Goal: Entertainment & Leisure: Consume media (video, audio)

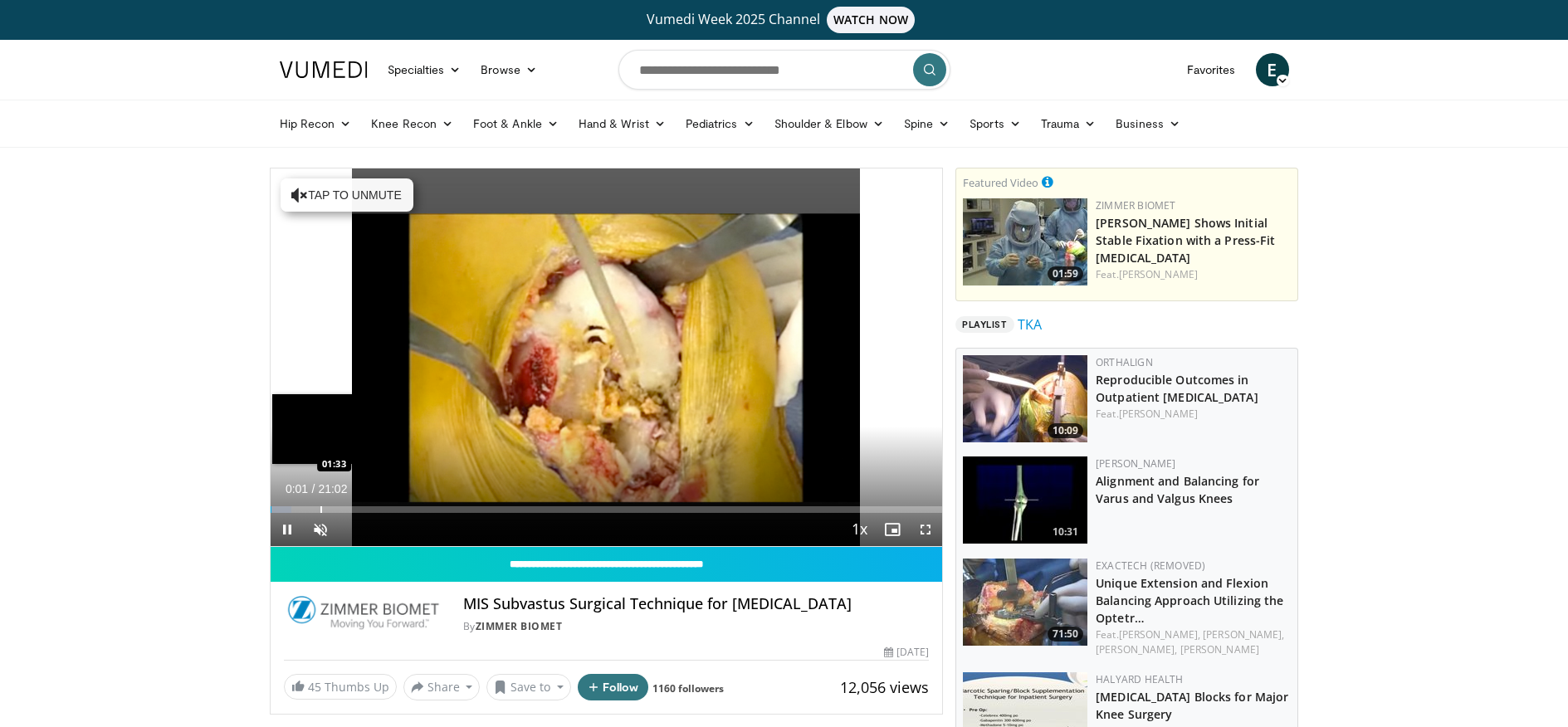
click at [318, 511] on div "Loaded : 3.13% 00:02 01:33" at bounding box center [607, 509] width 673 height 6
click at [329, 507] on div "Progress Bar" at bounding box center [330, 509] width 2 height 6
click at [349, 511] on div "Progress Bar" at bounding box center [350, 509] width 2 height 6
click at [354, 506] on div "Progress Bar" at bounding box center [355, 509] width 2 height 6
click at [364, 507] on div "Progress Bar" at bounding box center [364, 509] width 2 height 6
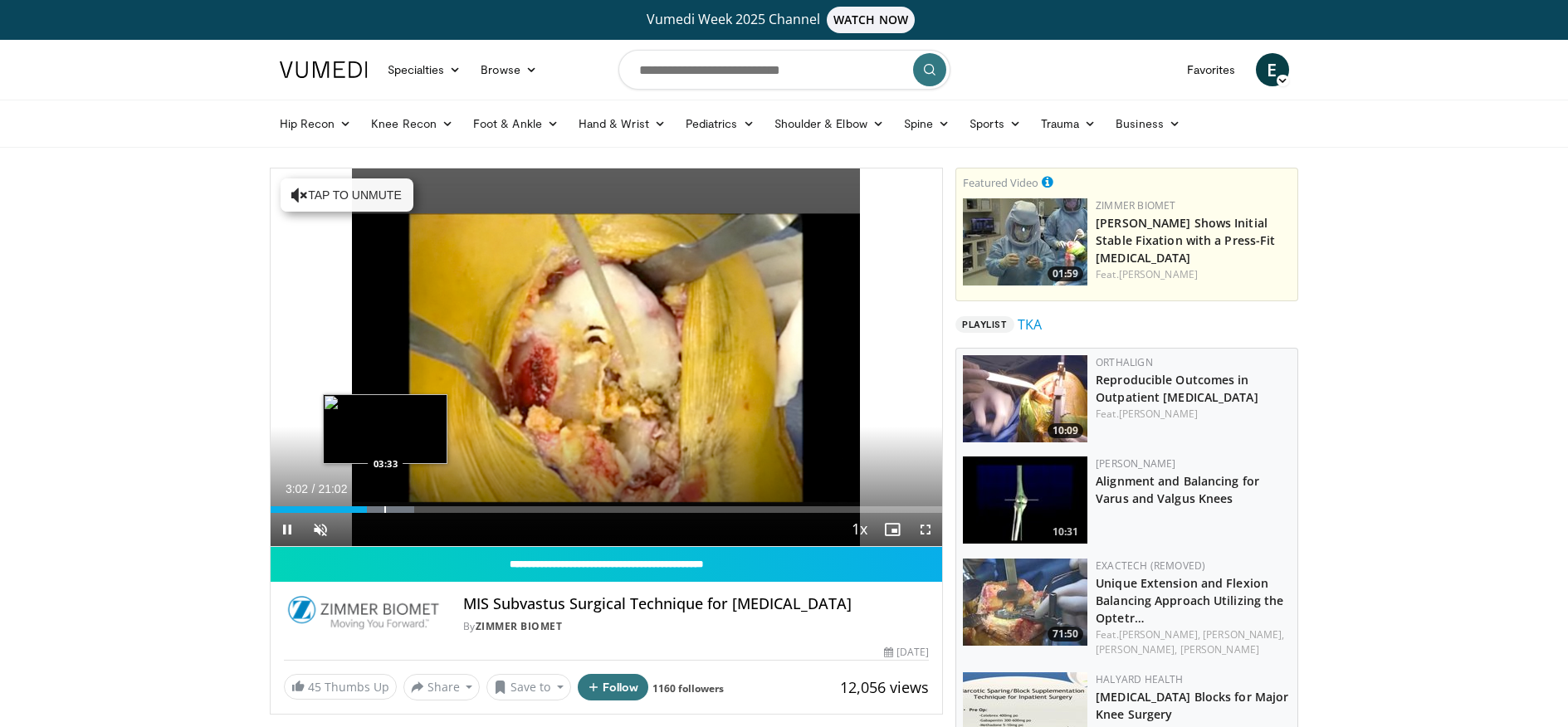
click at [386, 507] on div "Progress Bar" at bounding box center [385, 509] width 2 height 6
click at [326, 530] on span "Video Player" at bounding box center [320, 529] width 33 height 33
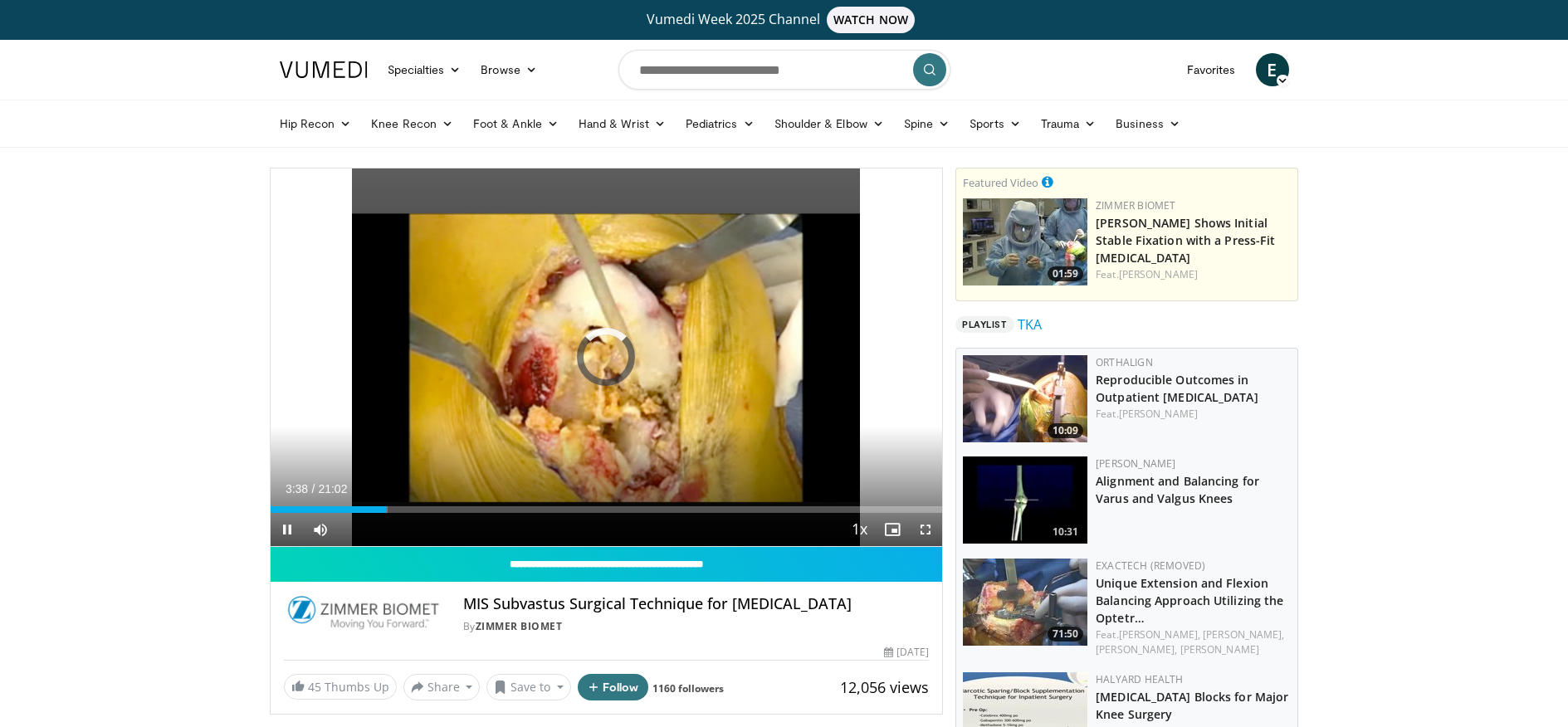
click at [926, 524] on span "Video Player" at bounding box center [925, 529] width 33 height 33
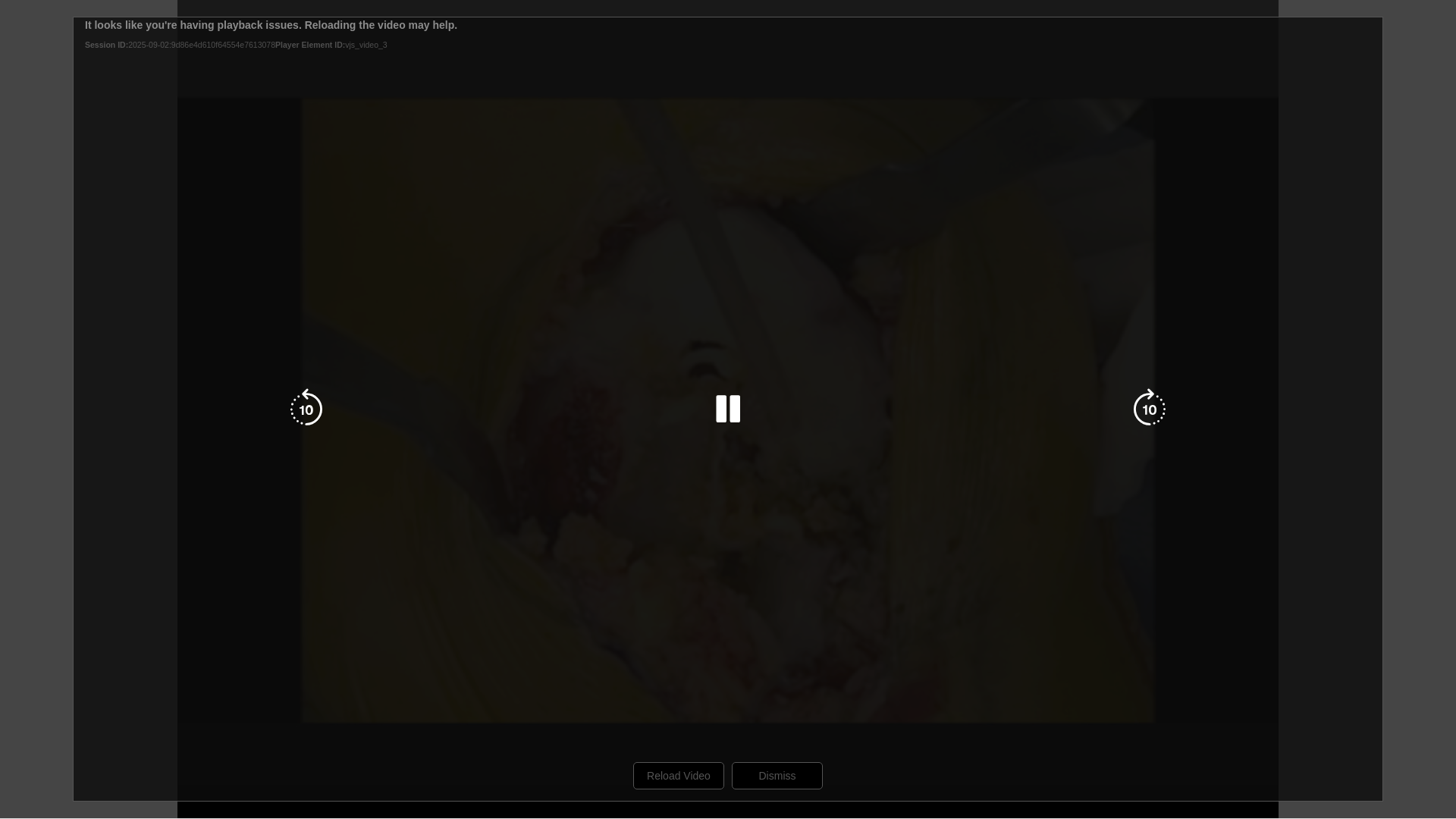
click at [686, 664] on div "10 seconds Tap to unmute" at bounding box center [728, 409] width 1456 height 818
click at [725, 423] on icon "Video Player" at bounding box center [728, 409] width 42 height 42
click at [768, 664] on div "10 seconds Tap to unmute" at bounding box center [728, 409] width 1456 height 818
click at [769, 664] on div "10 seconds Tap to unmute" at bounding box center [728, 409] width 1456 height 818
click at [804, 606] on div "10 seconds Tap to unmute" at bounding box center [728, 409] width 1456 height 818
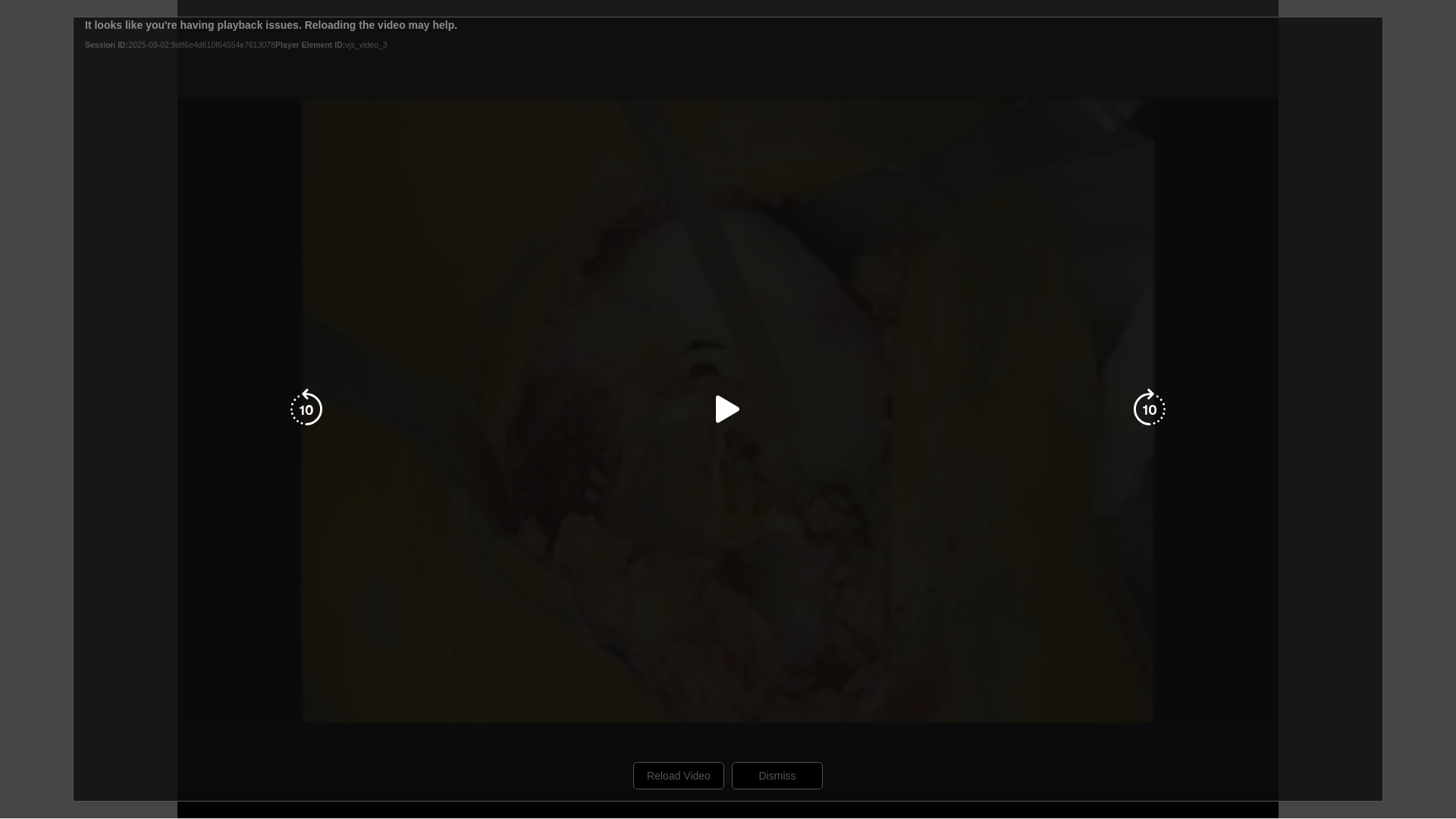
click at [718, 407] on icon "Video Player" at bounding box center [728, 409] width 42 height 42
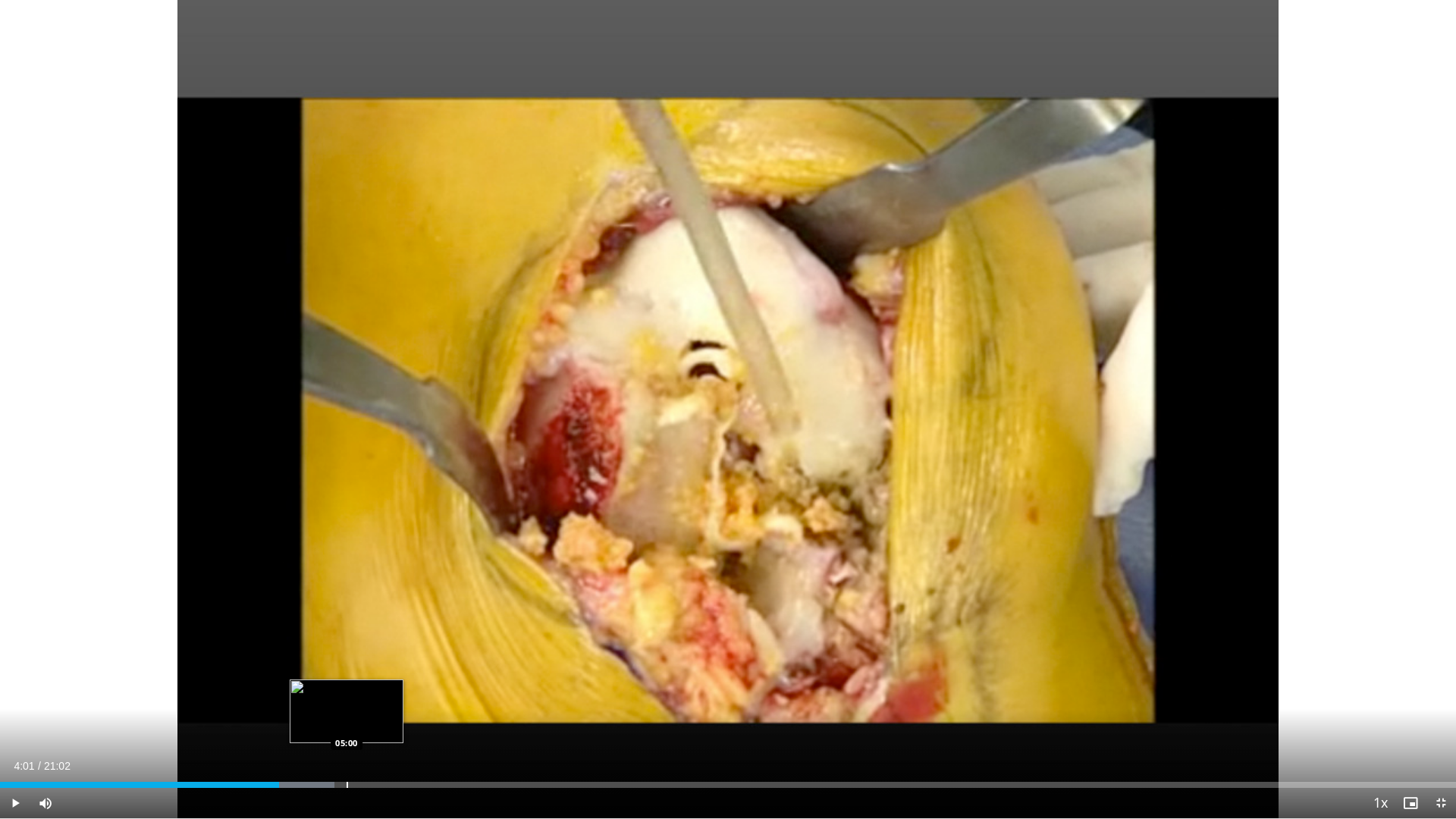
click at [346, 664] on div "Progress Bar" at bounding box center [347, 784] width 2 height 6
click at [369, 664] on div "Loaded : 24.47% 05:01 05:19" at bounding box center [728, 780] width 1456 height 14
click at [394, 664] on div "Progress Bar" at bounding box center [395, 784] width 2 height 6
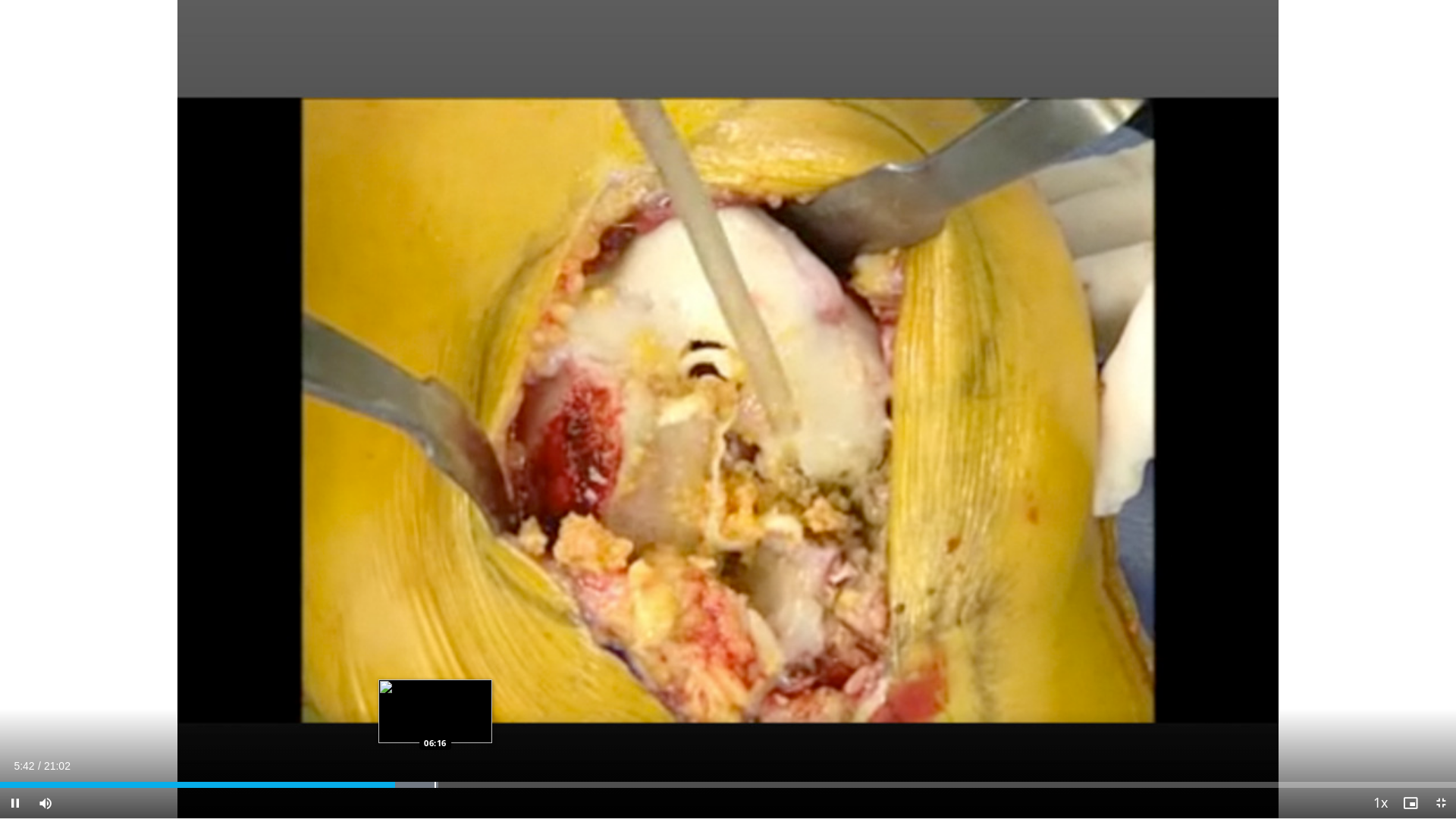
click at [436, 664] on div "Loaded : 30.11% 05:42 06:16" at bounding box center [728, 780] width 1456 height 14
click at [1432, 664] on span "Video Player" at bounding box center [1441, 803] width 31 height 31
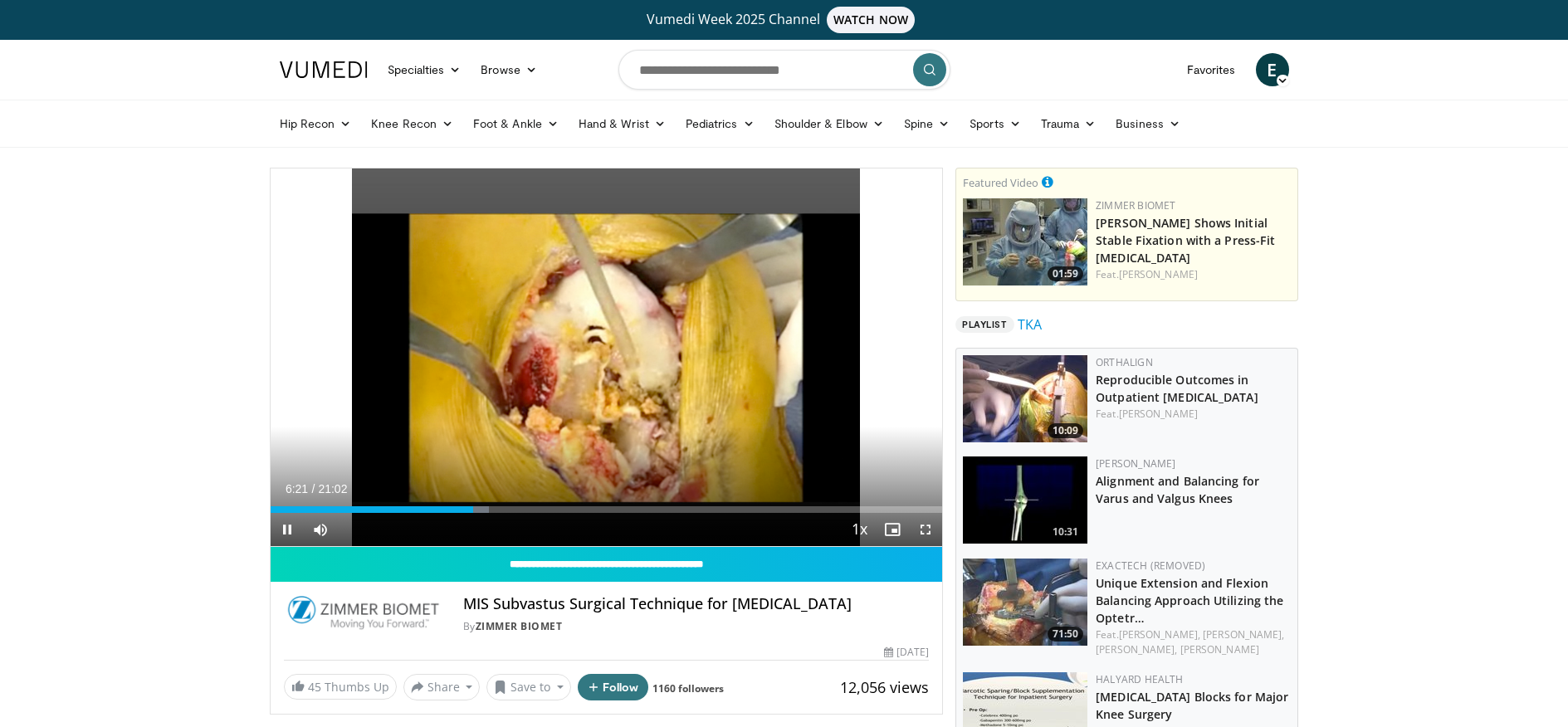
click at [282, 535] on span "Video Player" at bounding box center [287, 529] width 33 height 33
